Goal: Find specific page/section: Find specific page/section

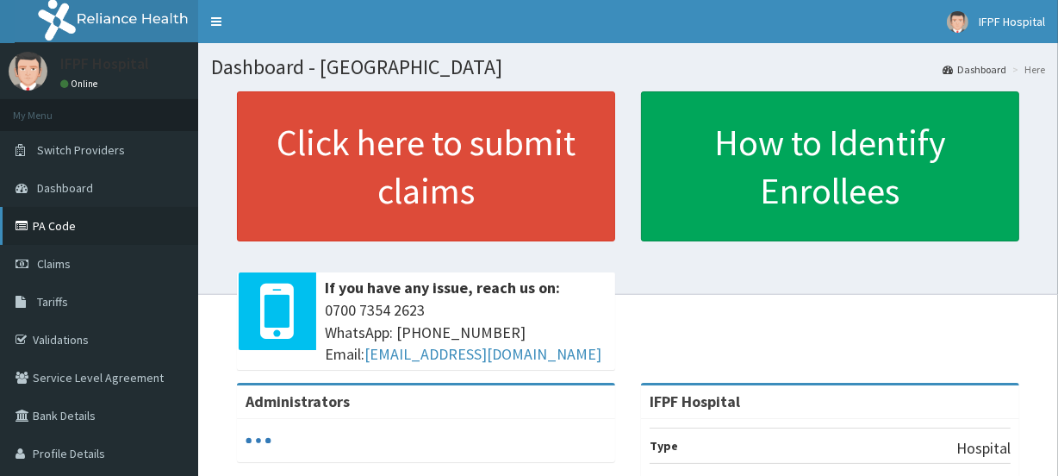
click at [53, 227] on link "PA Code" at bounding box center [99, 226] width 198 height 38
click at [79, 224] on link "PA Code" at bounding box center [99, 226] width 198 height 38
